Goal: Information Seeking & Learning: Learn about a topic

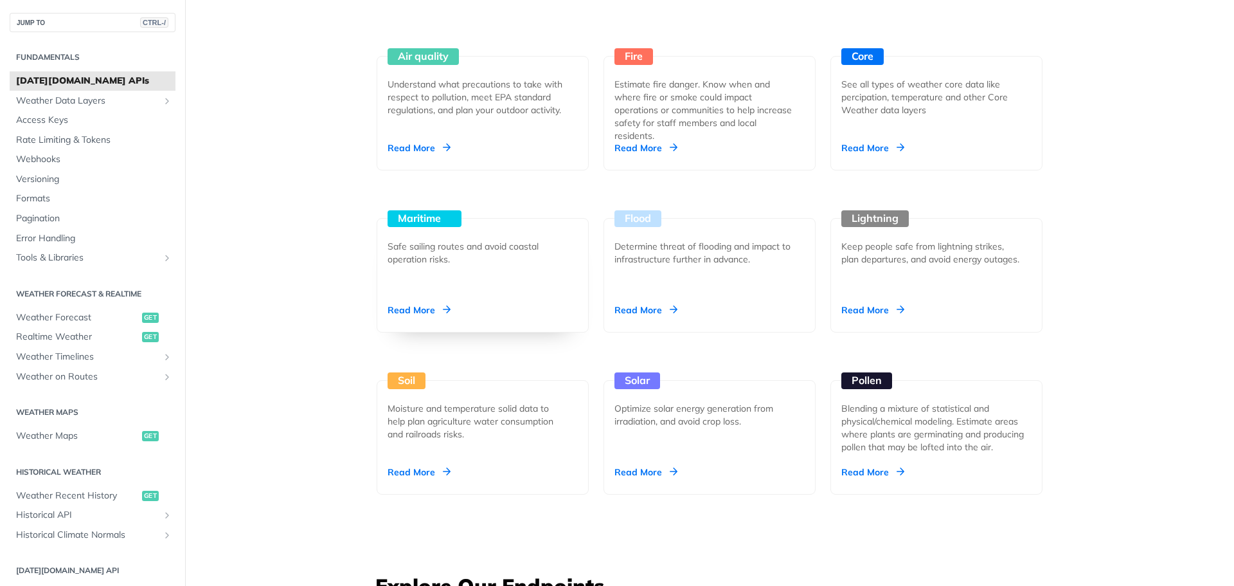
scroll to position [1157, 0]
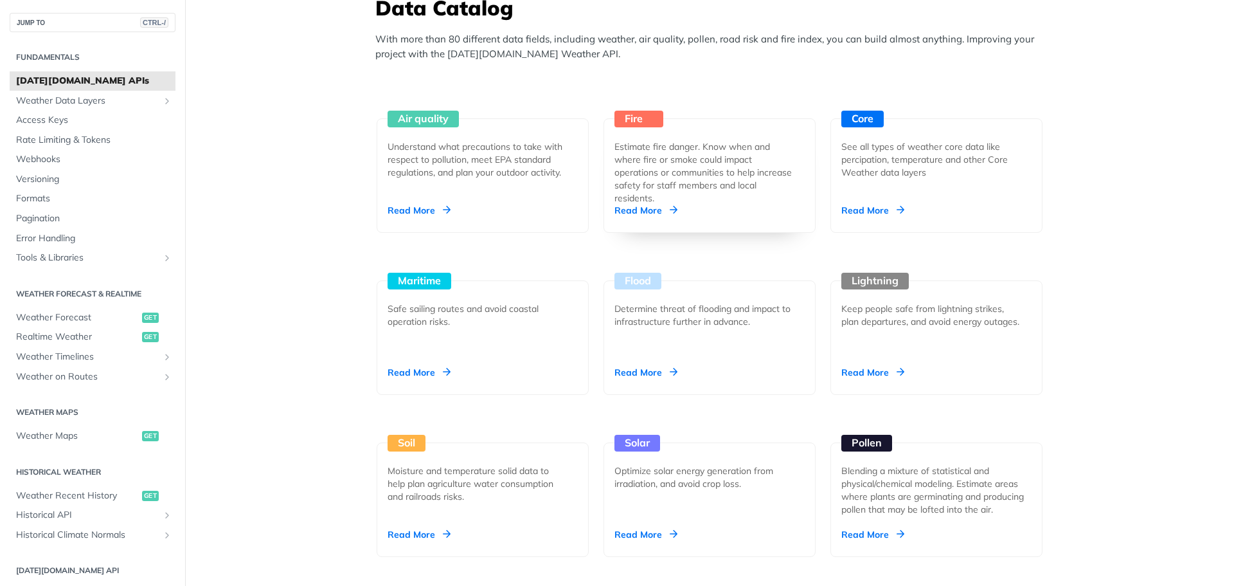
click at [746, 197] on div "Estimate fire danger. Know when and where fire or smoke could impact operations…" at bounding box center [705, 172] width 180 height 64
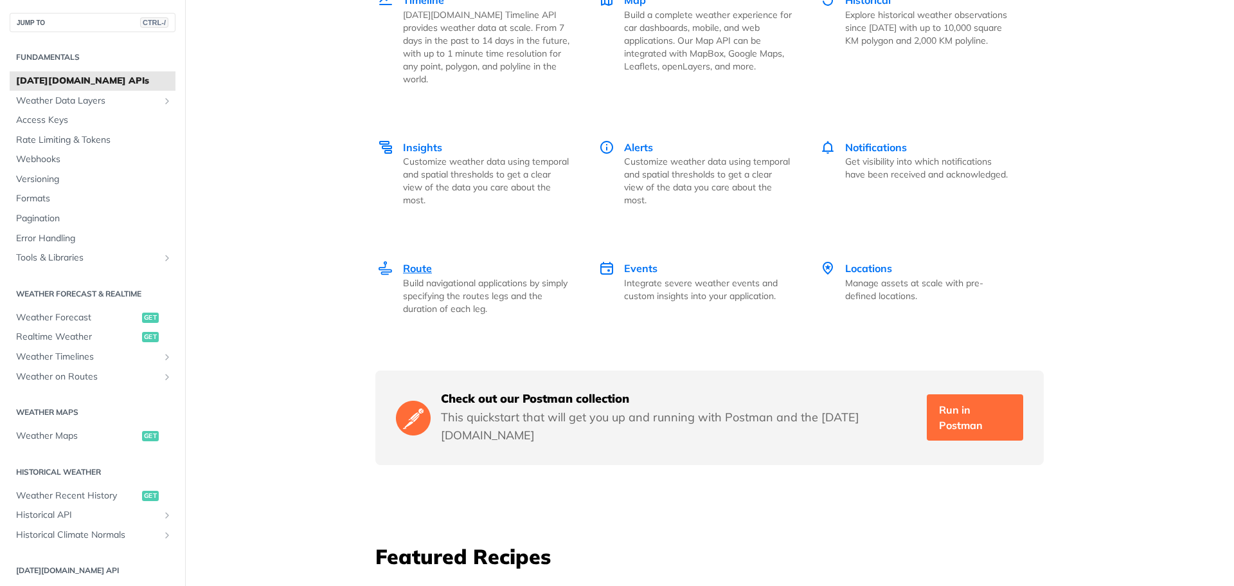
scroll to position [1929, 0]
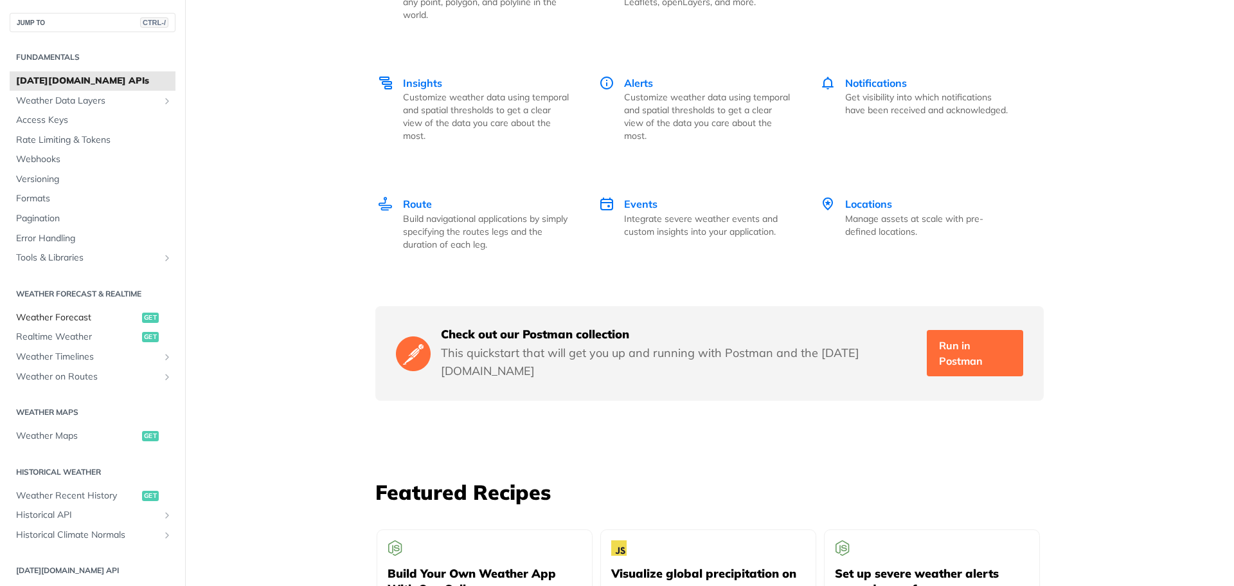
click at [74, 313] on span "Weather Forecast" at bounding box center [77, 317] width 123 height 13
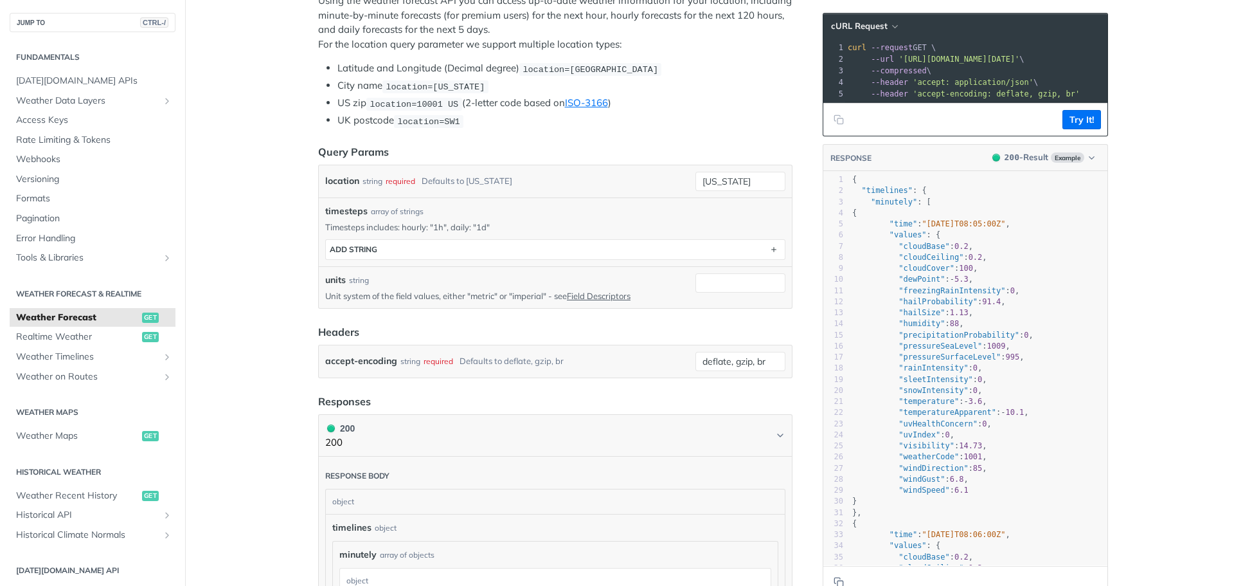
scroll to position [534, 0]
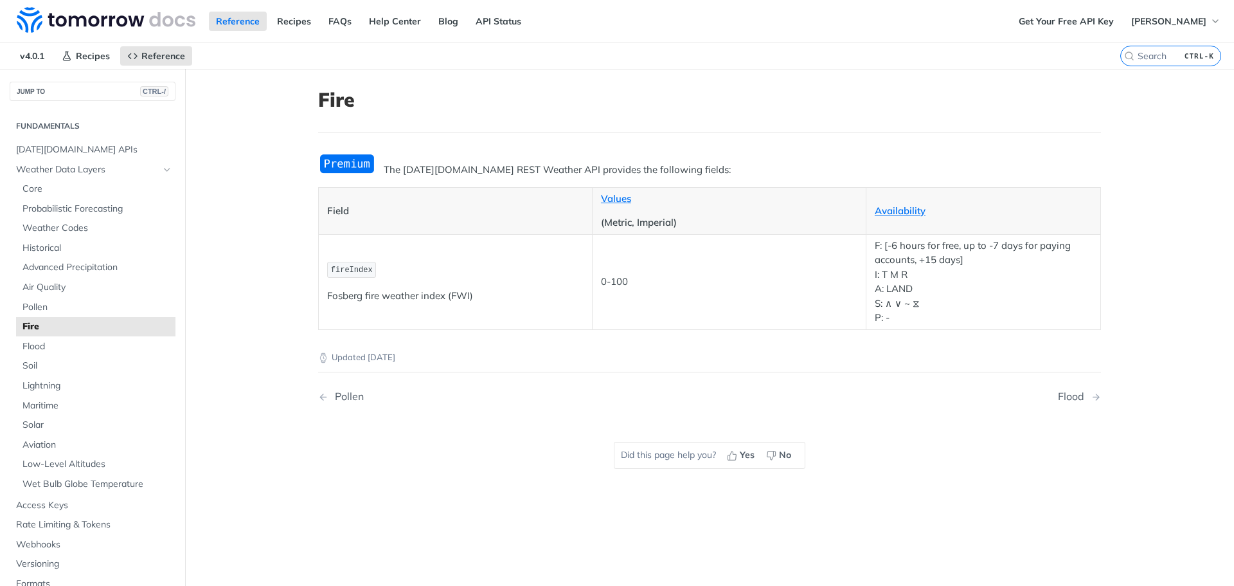
click at [354, 170] on img "Expand image" at bounding box center [347, 163] width 58 height 21
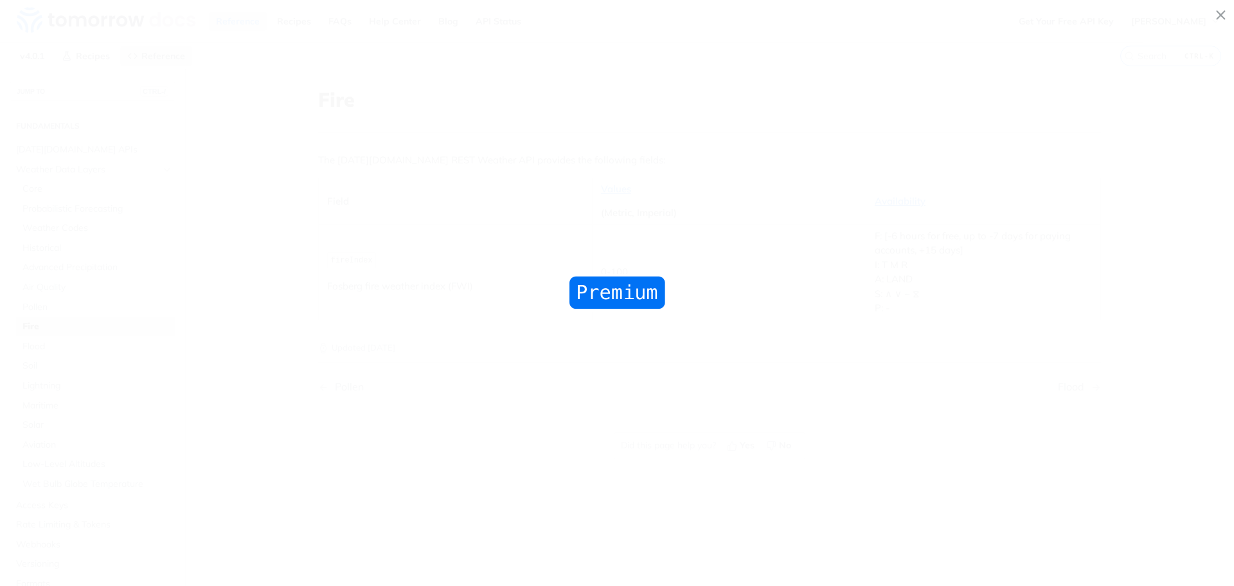
click at [354, 170] on span "Collapse image" at bounding box center [617, 293] width 1234 height 586
